Goal: Task Accomplishment & Management: Manage account settings

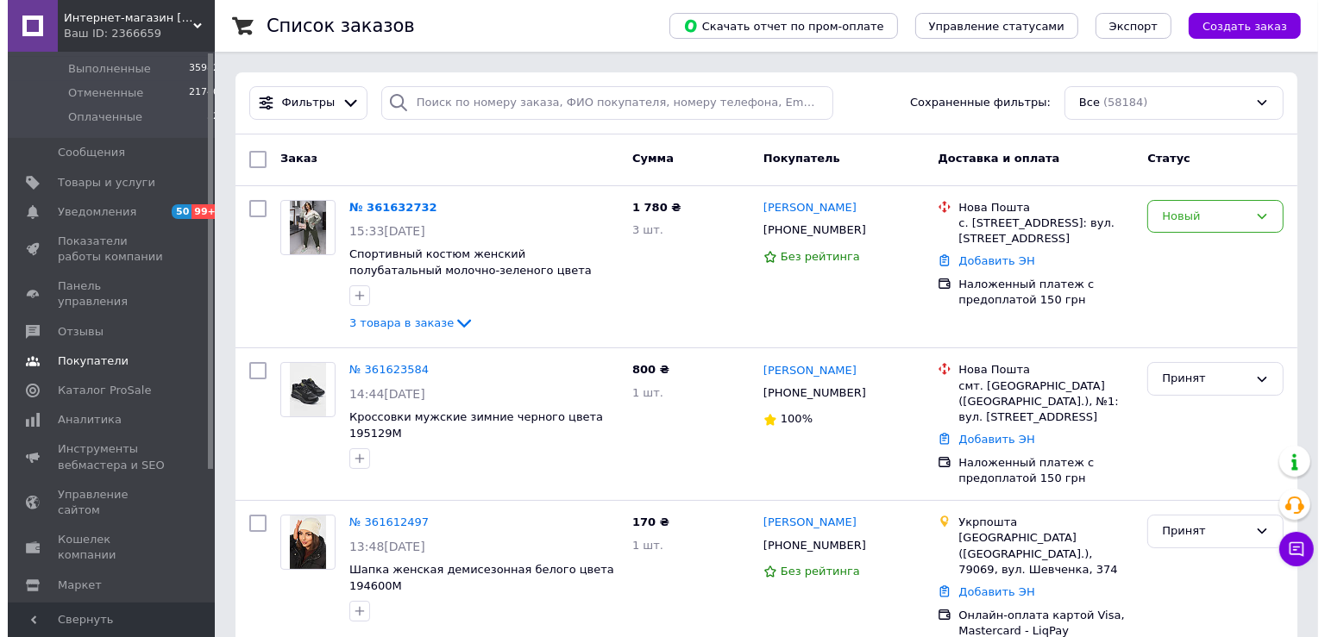
scroll to position [176, 0]
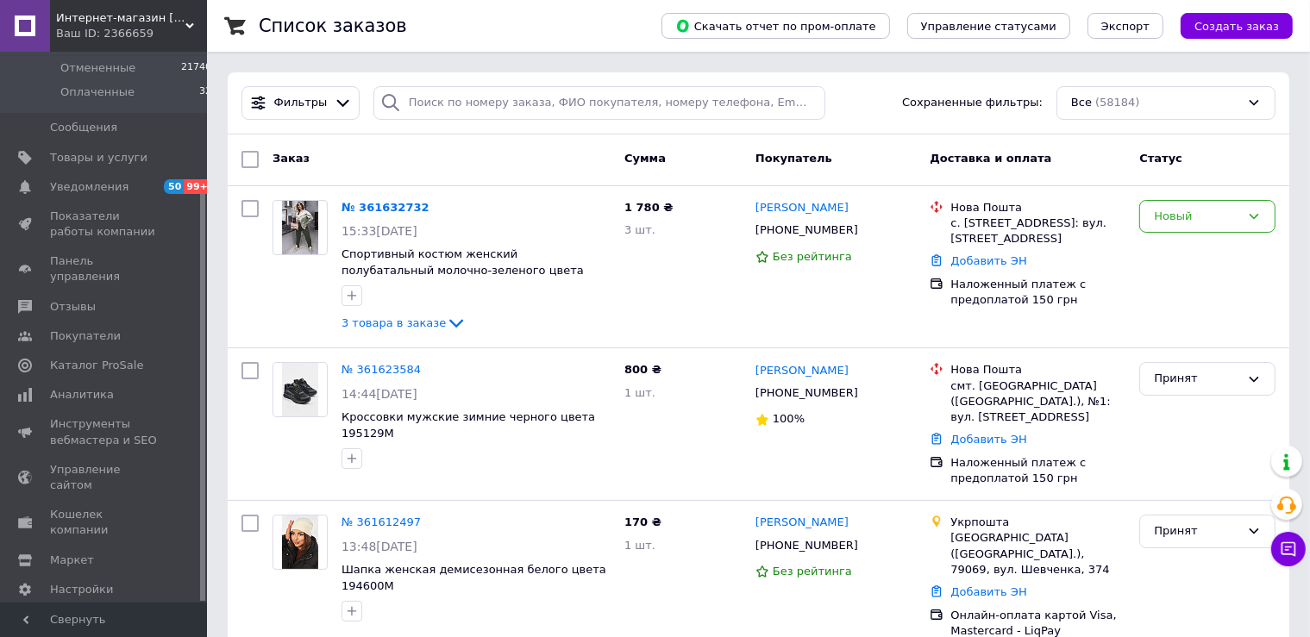
click at [94, 612] on span "Тарифы и счета Prom топ" at bounding box center [114, 635] width 128 height 47
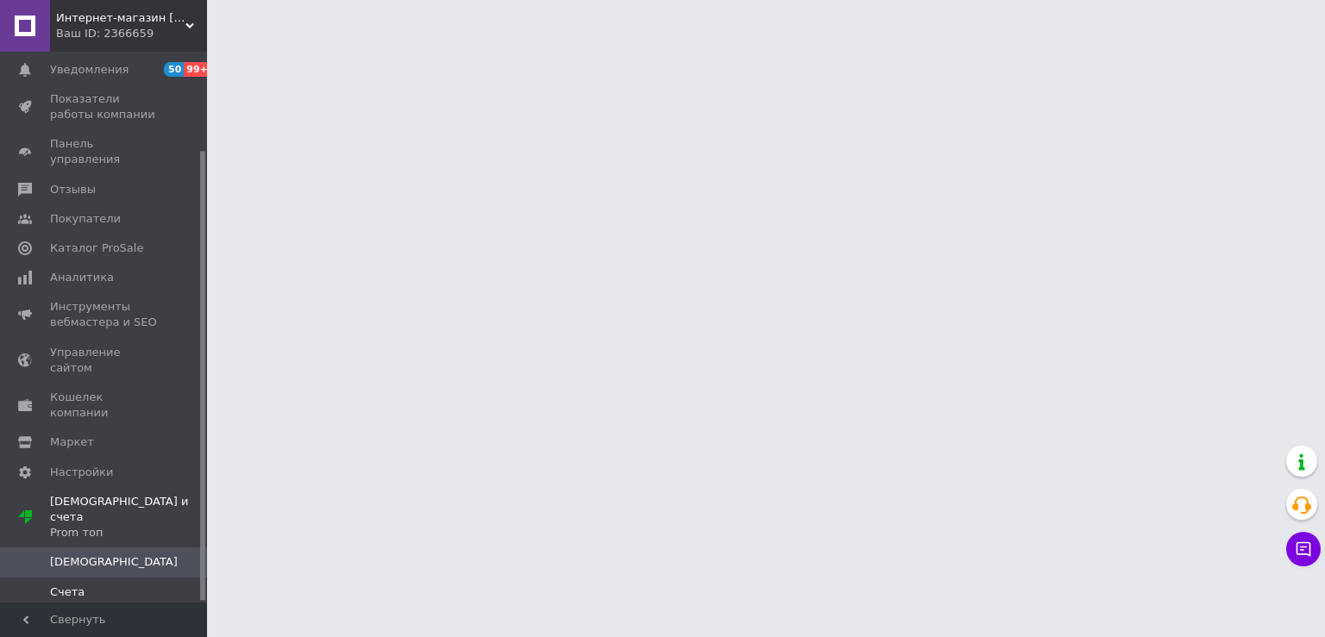
click at [62, 585] on span "Счета" at bounding box center [67, 593] width 35 height 16
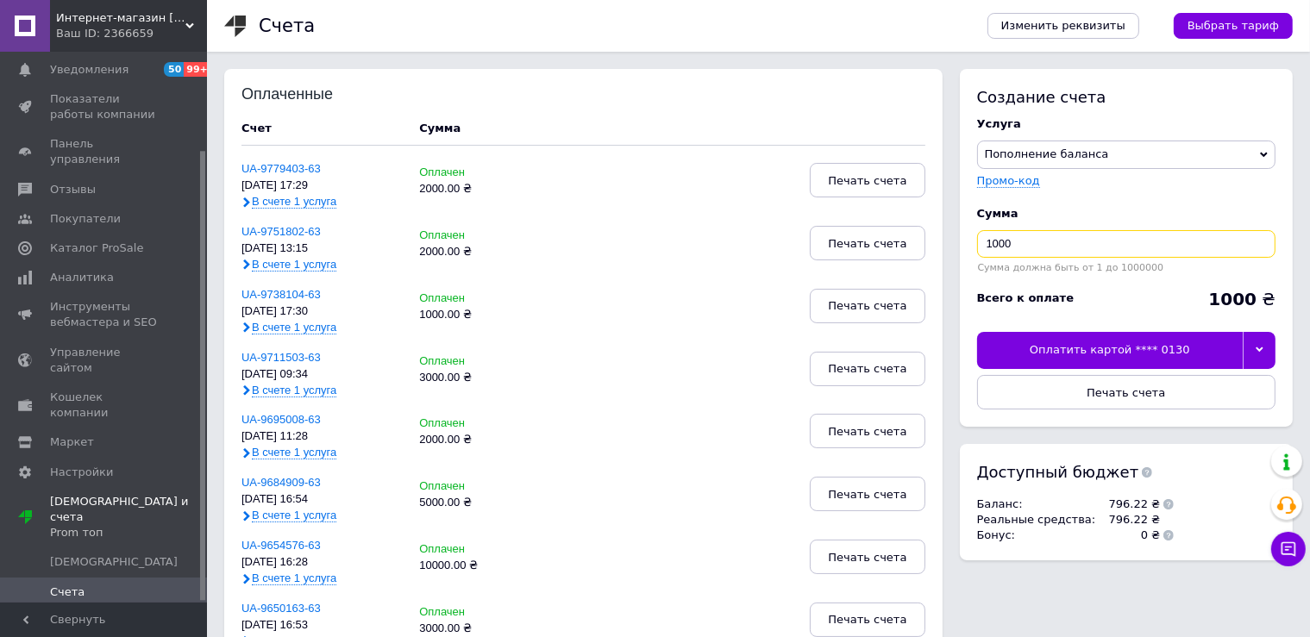
drag, startPoint x: 1040, startPoint y: 240, endPoint x: 901, endPoint y: 257, distance: 139.9
click at [977, 257] on input "1000" at bounding box center [1126, 244] width 298 height 28
type input "3000"
click at [1260, 354] on icon at bounding box center [1260, 350] width 8 height 8
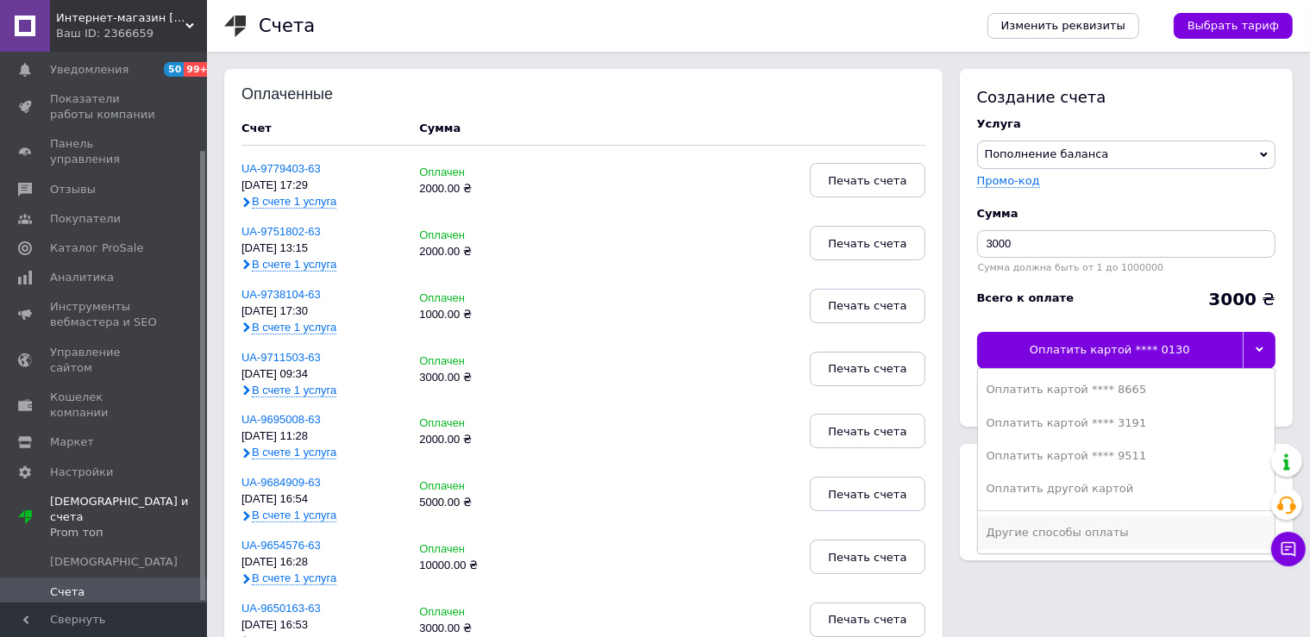
click at [1046, 540] on div "Другие способы оплаты" at bounding box center [1126, 533] width 279 height 16
